Goal: Task Accomplishment & Management: Manage account settings

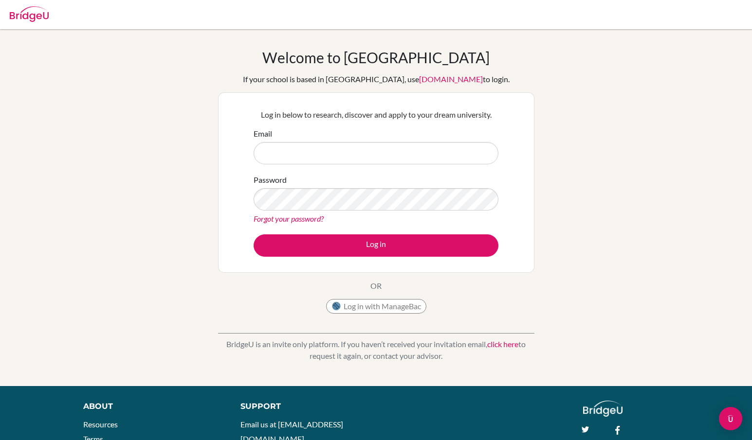
type input "[EMAIL_ADDRESS][DOMAIN_NAME]"
click at [199, 198] on div "Welcome to [GEOGRAPHIC_DATA] If your school is based in [GEOGRAPHIC_DATA], use …" at bounding box center [376, 208] width 752 height 318
click at [254, 235] on button "Log in" at bounding box center [376, 246] width 245 height 22
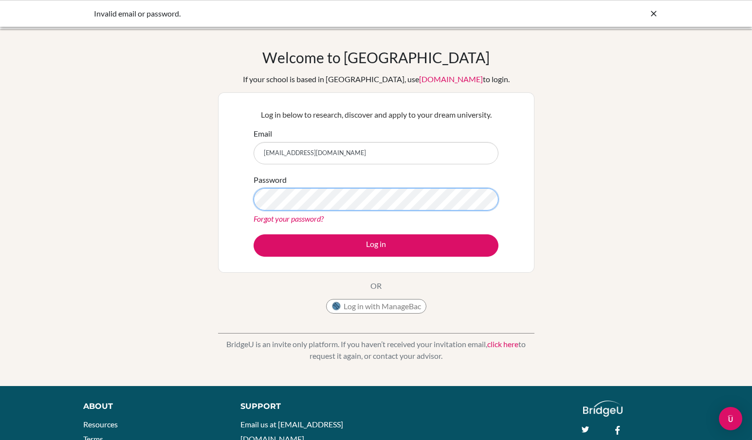
click at [184, 204] on div "Welcome to BridgeU If your school is based in China, use app.bridge-u.com.cn to…" at bounding box center [376, 208] width 752 height 318
click at [254, 235] on button "Log in" at bounding box center [376, 246] width 245 height 22
click at [301, 213] on div "Password Forgot your password?" at bounding box center [376, 199] width 245 height 51
click at [299, 218] on link "Forgot your password?" at bounding box center [289, 218] width 70 height 9
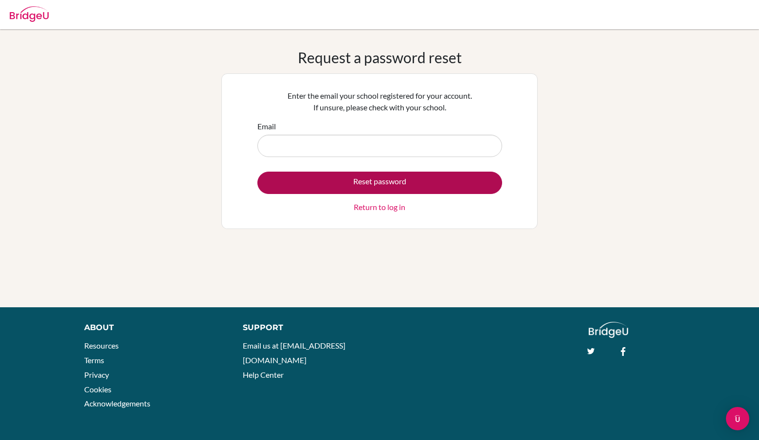
type input "[EMAIL_ADDRESS][DOMAIN_NAME]"
click at [325, 182] on button "Reset password" at bounding box center [379, 183] width 245 height 22
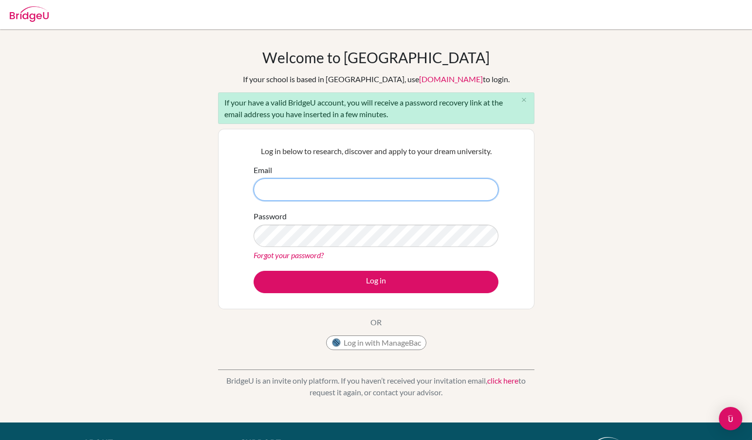
type input "[EMAIL_ADDRESS][DOMAIN_NAME]"
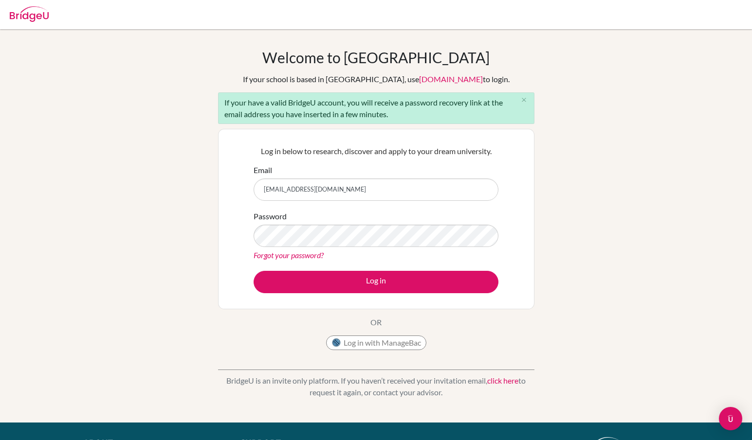
click at [302, 255] on link "Forgot your password?" at bounding box center [289, 255] width 70 height 9
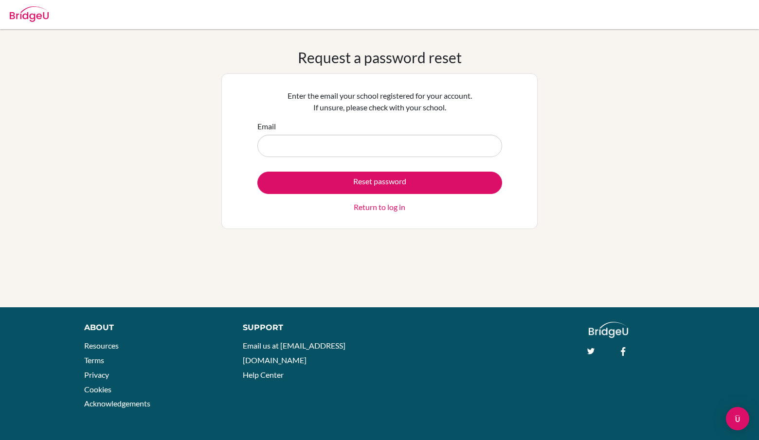
type input "[EMAIL_ADDRESS][DOMAIN_NAME]"
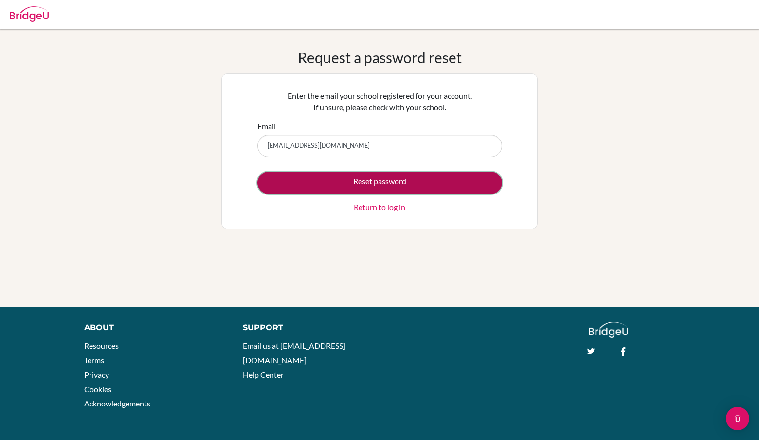
click at [380, 182] on button "Reset password" at bounding box center [379, 183] width 245 height 22
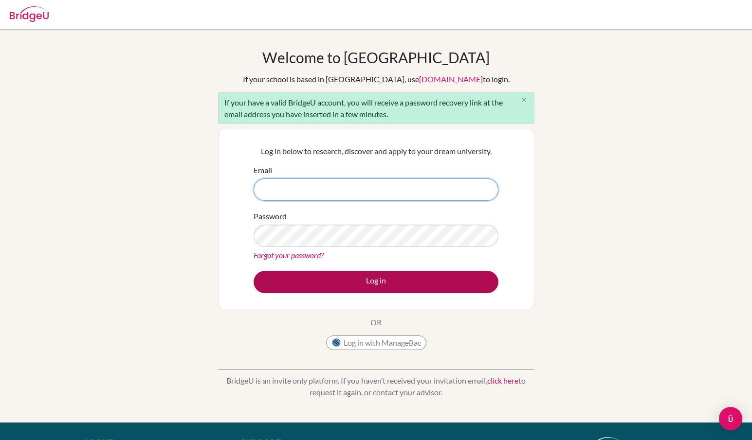
type input "[EMAIL_ADDRESS][DOMAIN_NAME]"
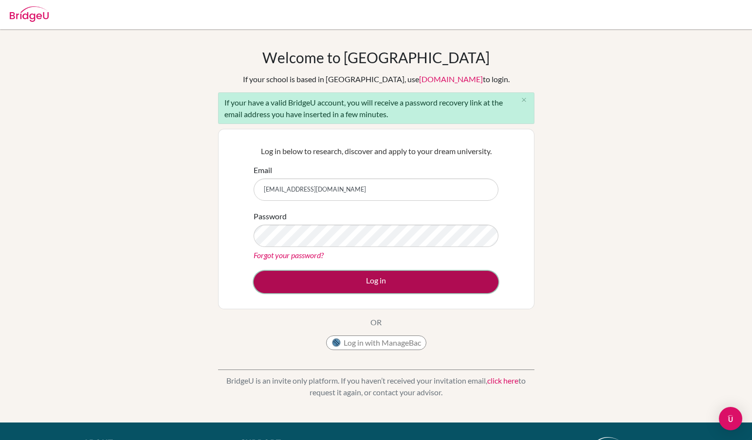
click at [366, 281] on button "Log in" at bounding box center [376, 282] width 245 height 22
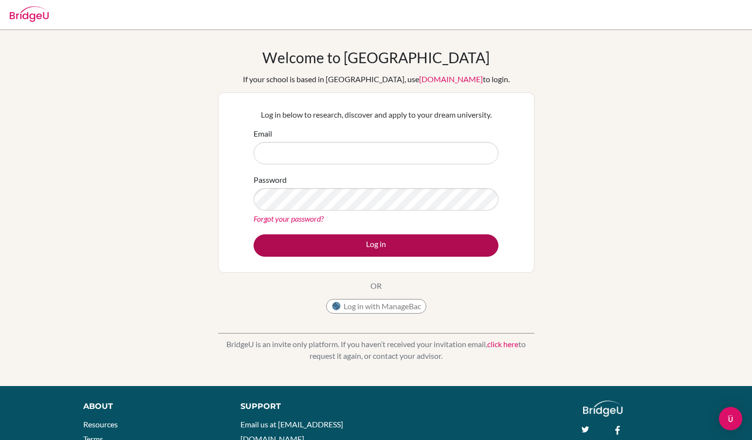
type input "[EMAIL_ADDRESS][DOMAIN_NAME]"
click at [347, 254] on button "Log in" at bounding box center [376, 246] width 245 height 22
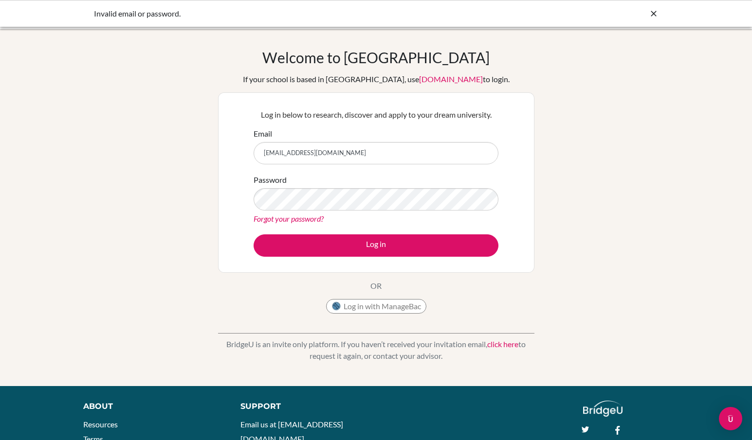
click at [654, 10] on icon at bounding box center [654, 14] width 10 height 10
